Goal: Communication & Community: Answer question/provide support

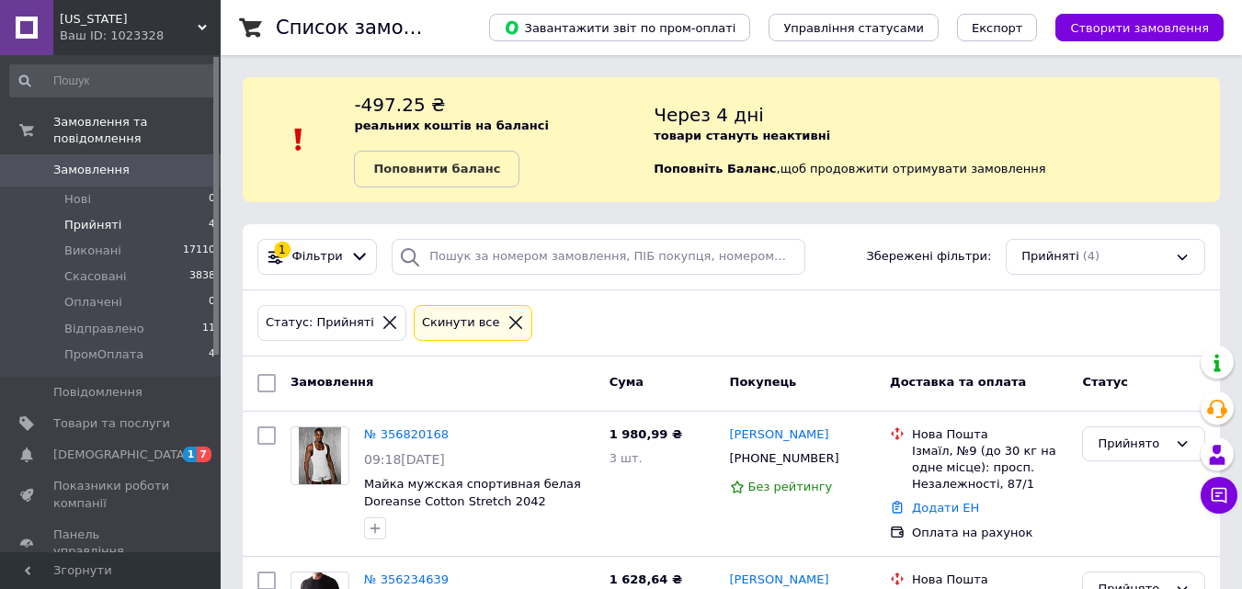
click at [89, 217] on span "Прийняті" at bounding box center [92, 225] width 57 height 17
click at [97, 294] on span "Оплачені" at bounding box center [93, 302] width 58 height 17
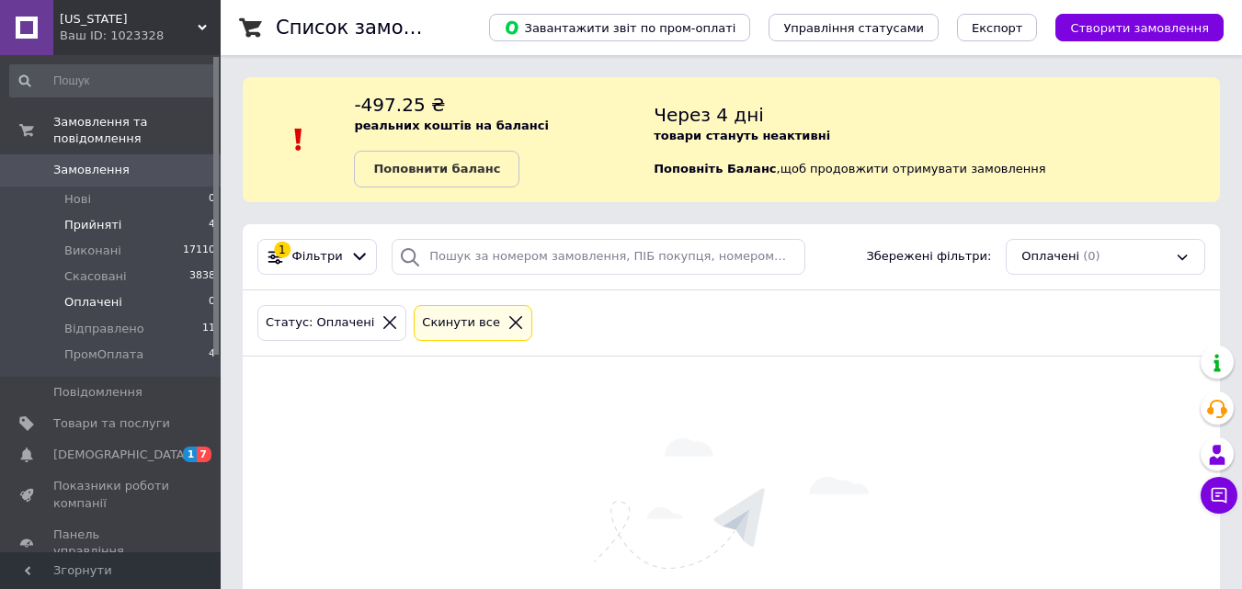
click at [90, 217] on span "Прийняті" at bounding box center [92, 225] width 57 height 17
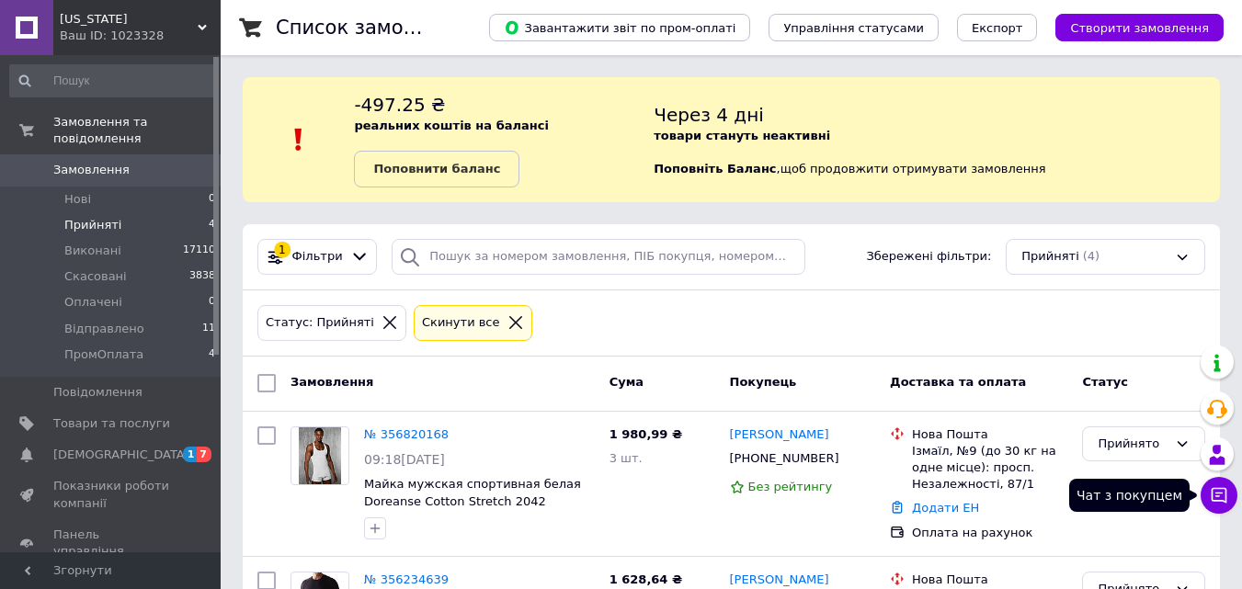
click at [1217, 496] on icon at bounding box center [1220, 496] width 16 height 16
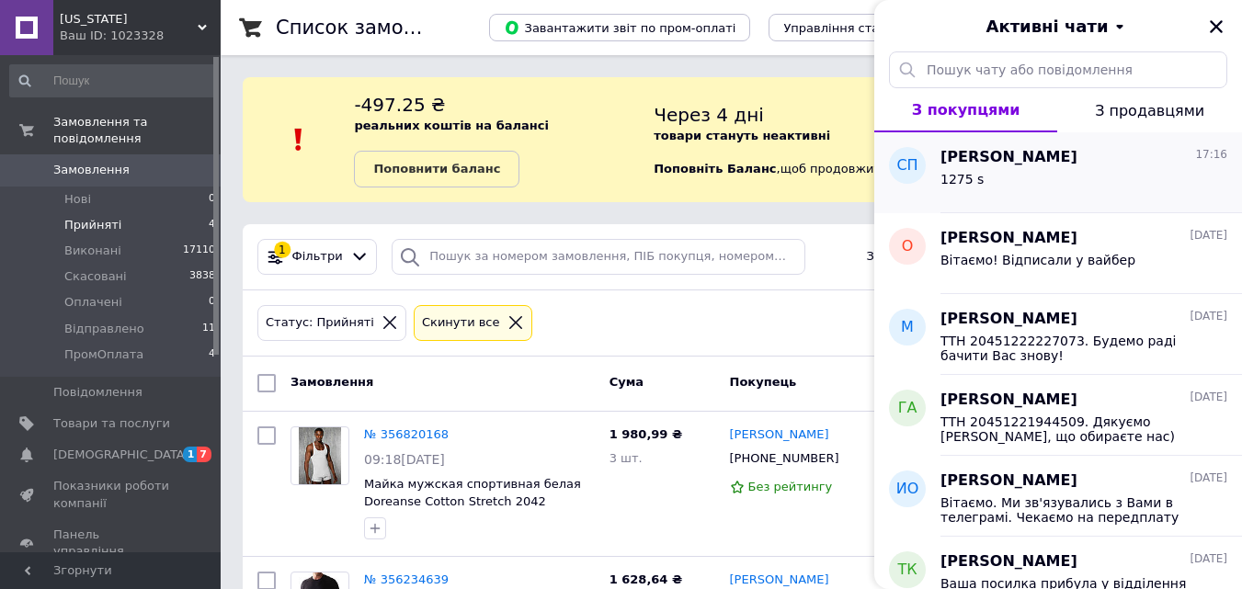
click at [1067, 153] on span "[PERSON_NAME]" at bounding box center [1008, 157] width 137 height 21
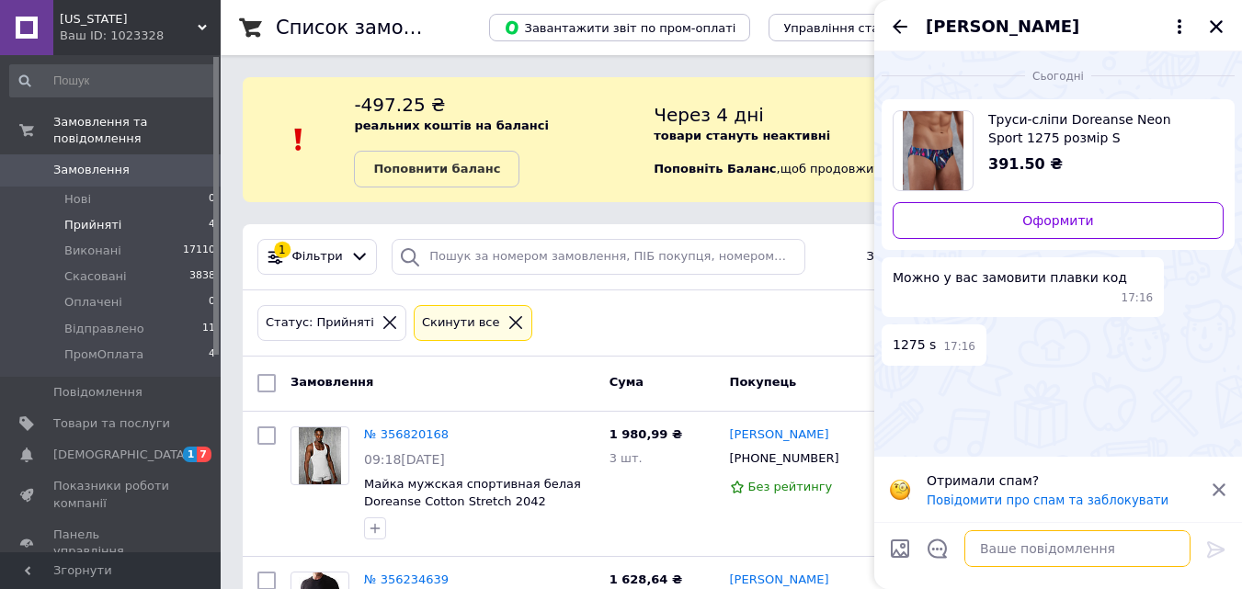
click at [1026, 562] on textarea at bounding box center [1077, 548] width 226 height 37
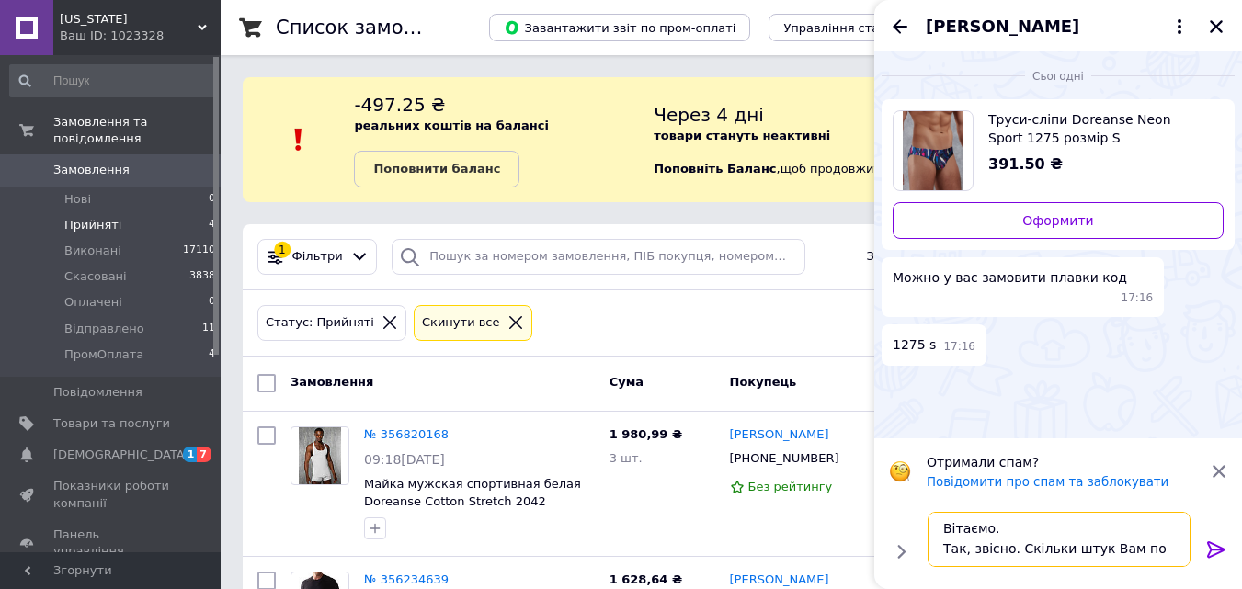
scroll to position [2, 0]
type textarea "Вітаємо. Так, звісно. Скільки штук Вам потрібно?*"
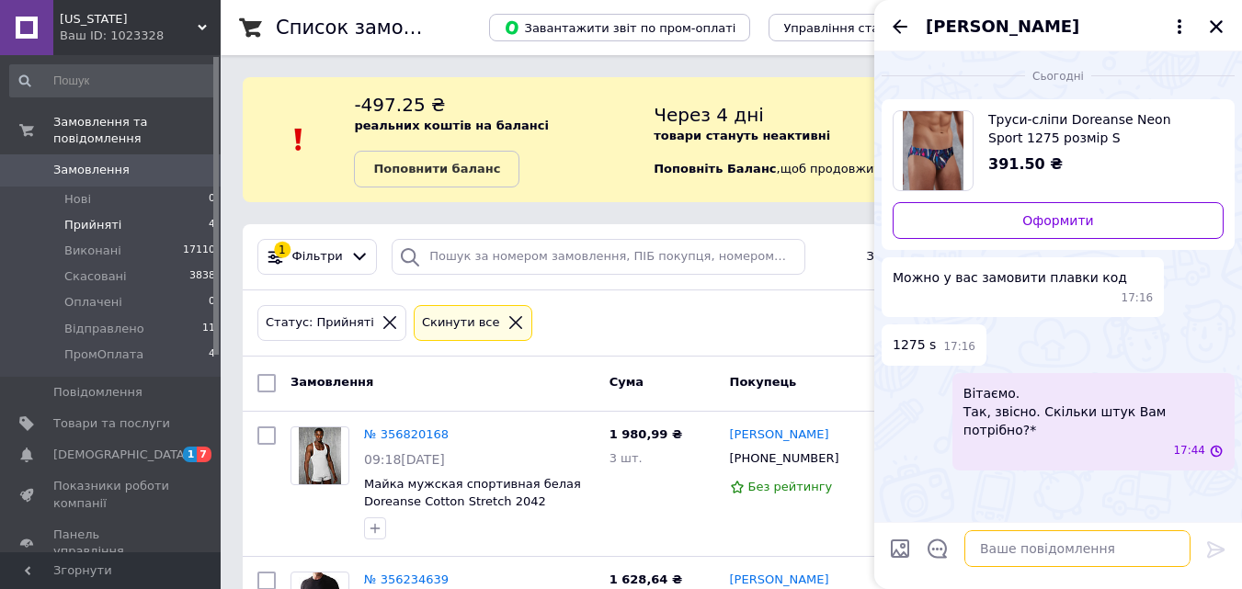
scroll to position [0, 0]
type textarea "В"
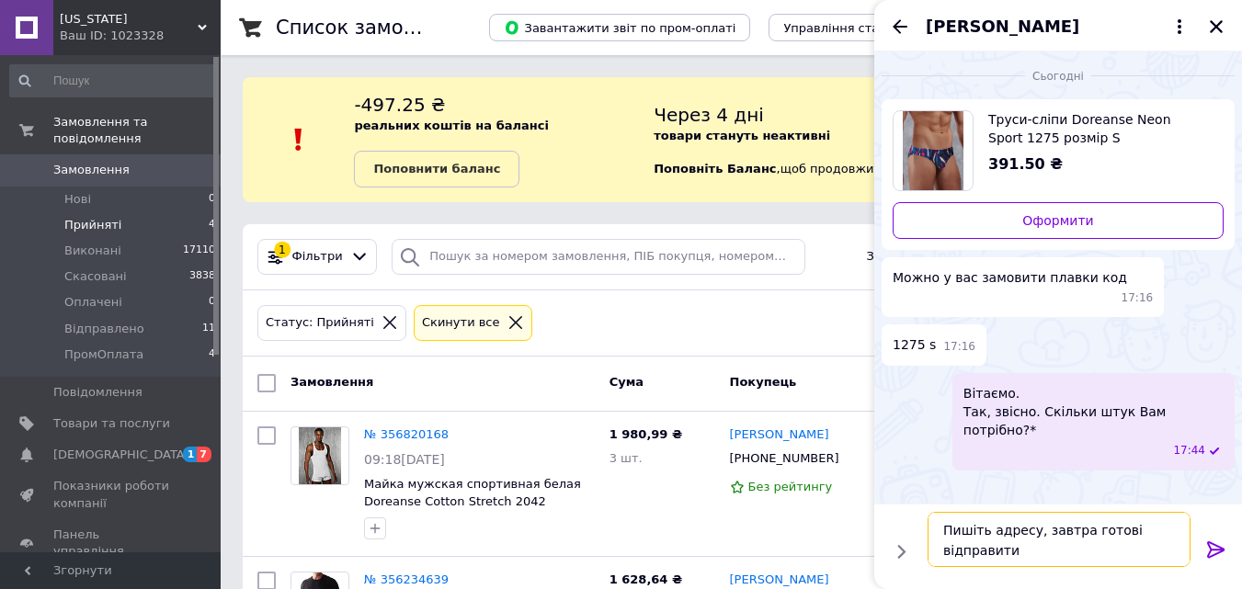
type textarea "Пишіть адресу, завтра готові відправити."
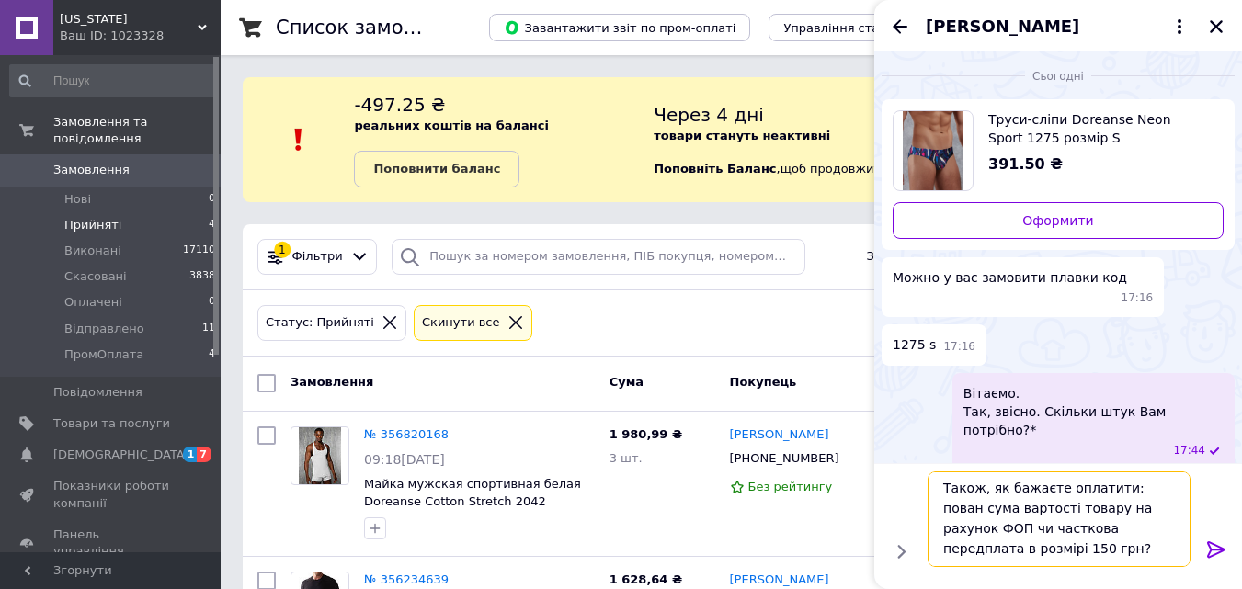
scroll to position [13, 0]
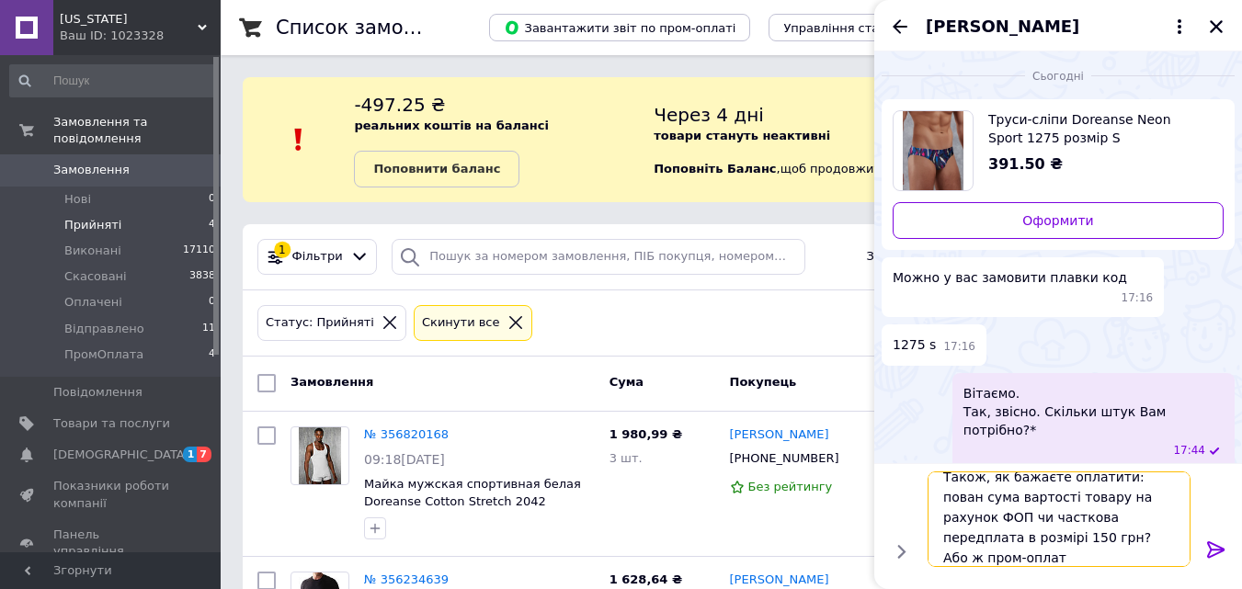
type textarea "Також, як бажаєте оплатити: пован сума вартості товару на рахунок ФОП чи частко…"
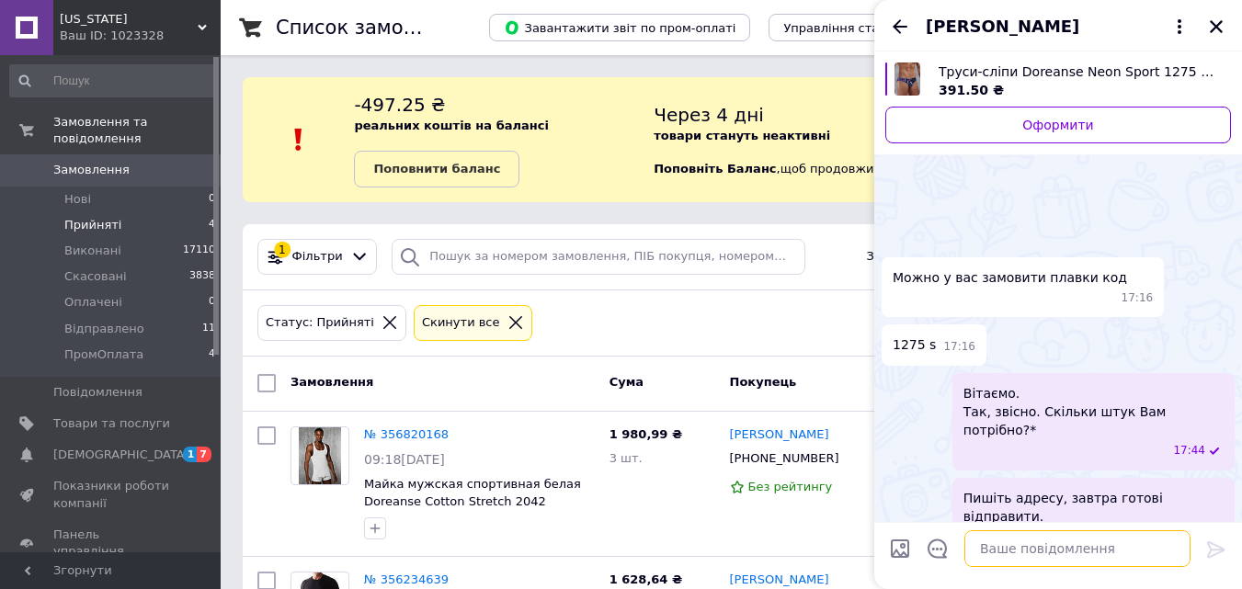
scroll to position [108, 0]
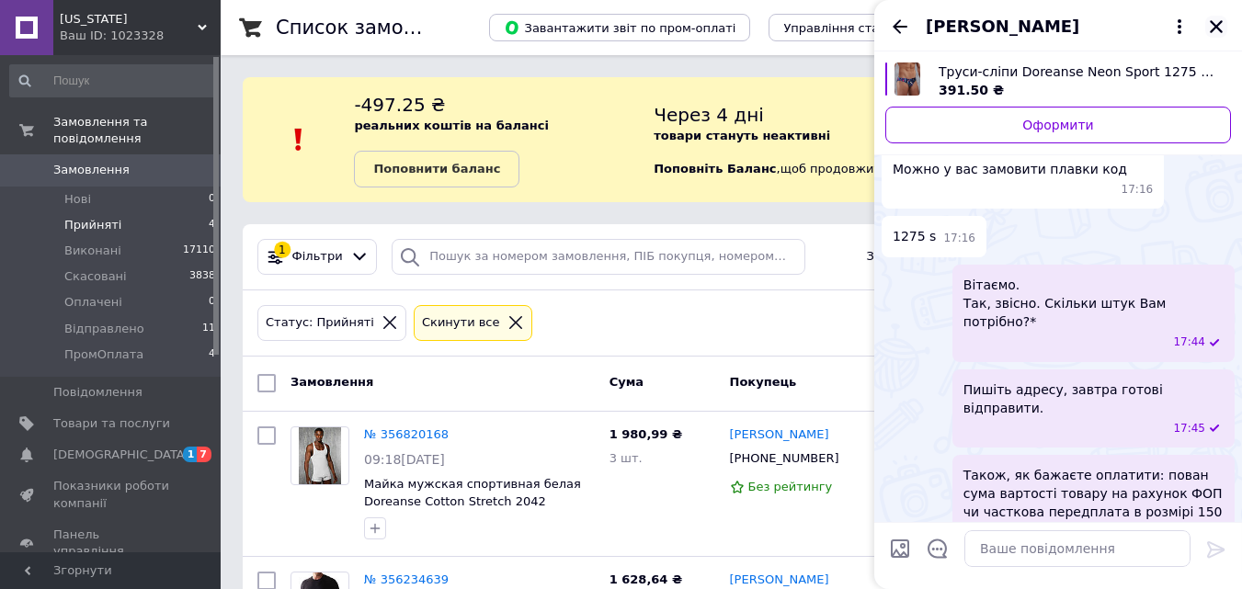
click at [1215, 27] on icon "Закрити" at bounding box center [1216, 26] width 13 height 13
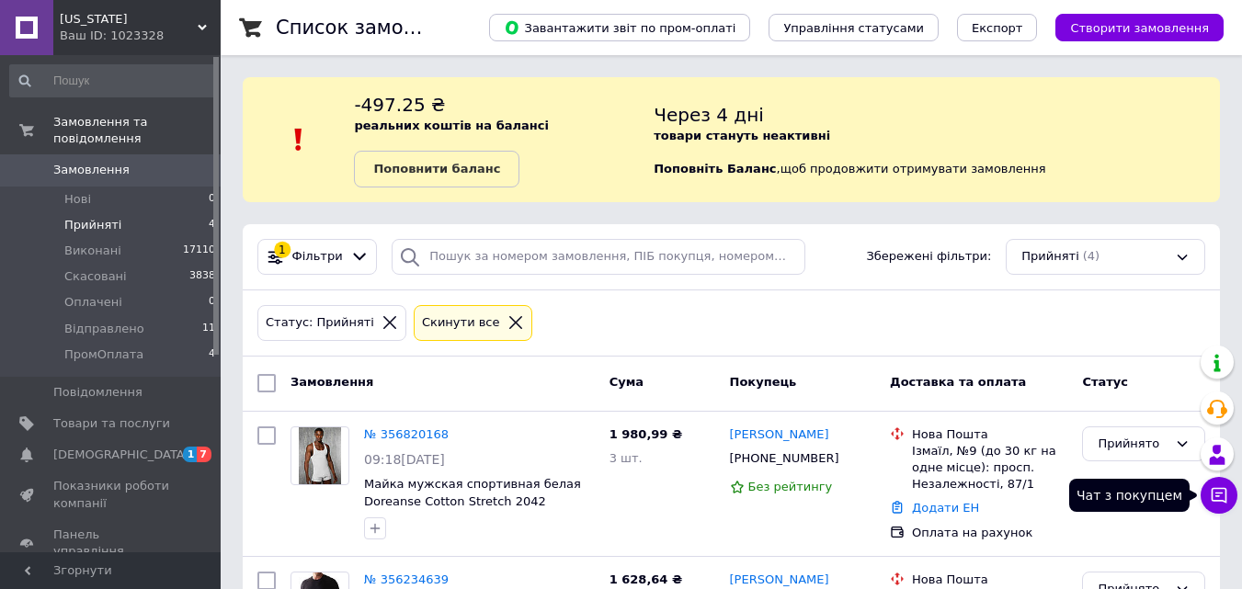
click at [1222, 494] on icon at bounding box center [1220, 496] width 16 height 16
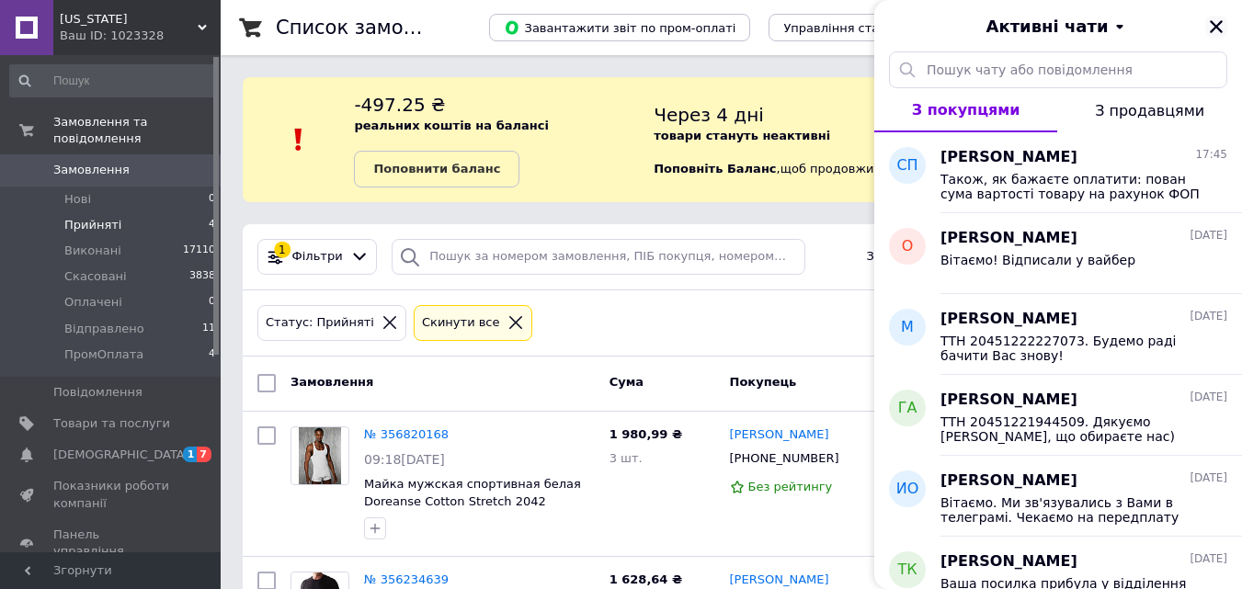
click at [1214, 27] on icon "Закрити" at bounding box center [1216, 26] width 17 height 17
